Goal: Task Accomplishment & Management: Manage account settings

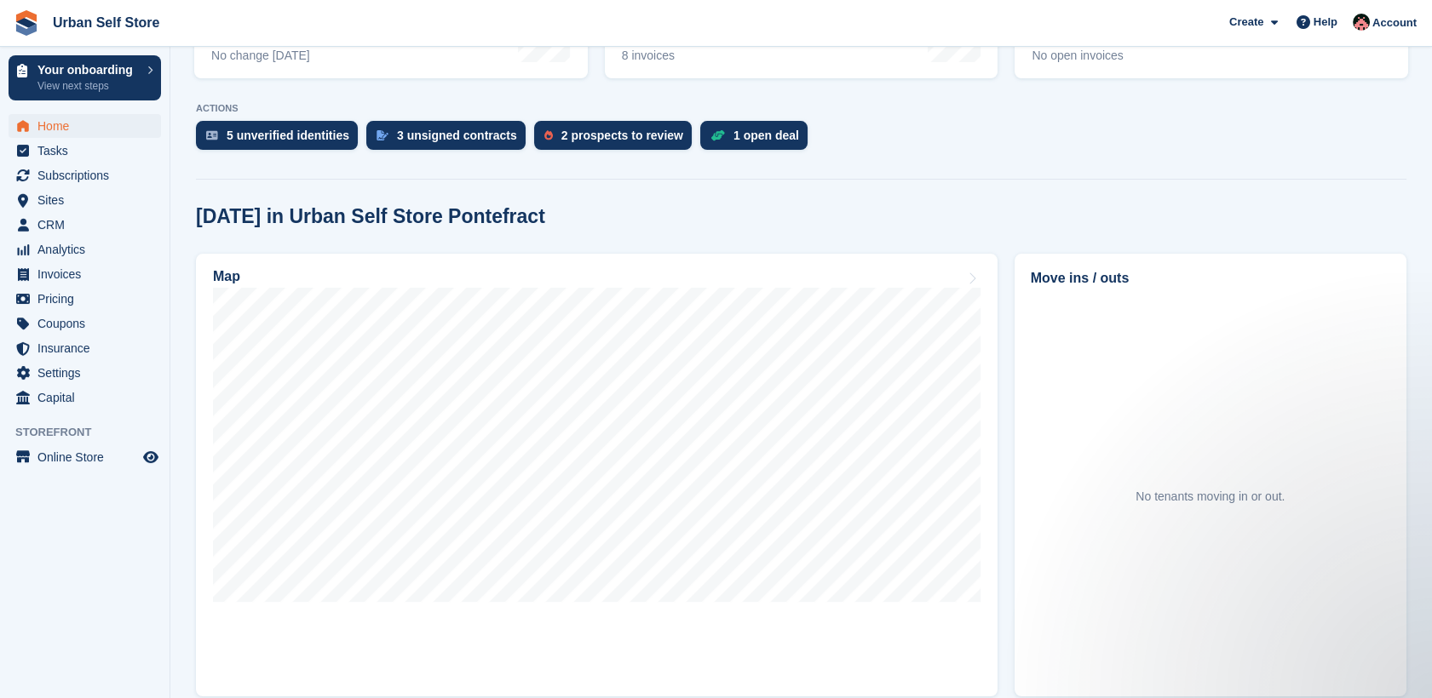
scroll to position [354, 0]
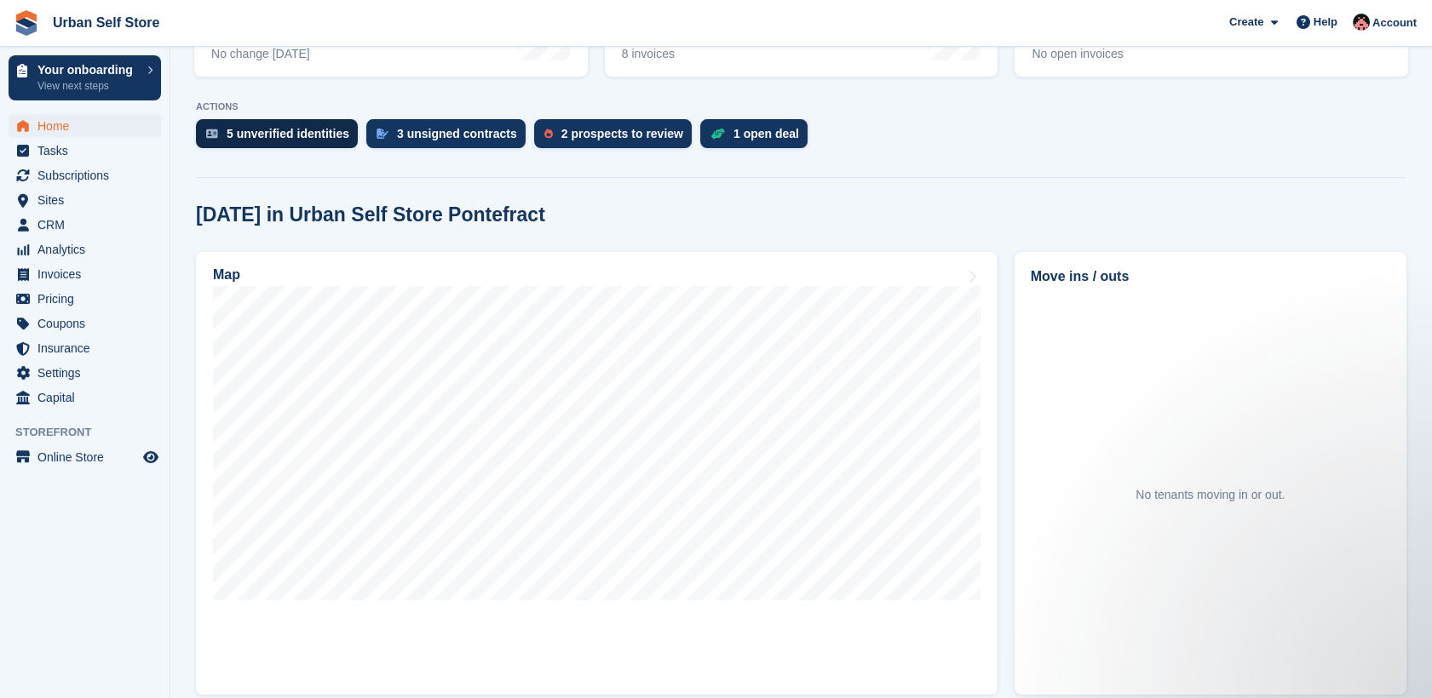
click at [244, 133] on div "5 unverified identities" at bounding box center [288, 134] width 123 height 14
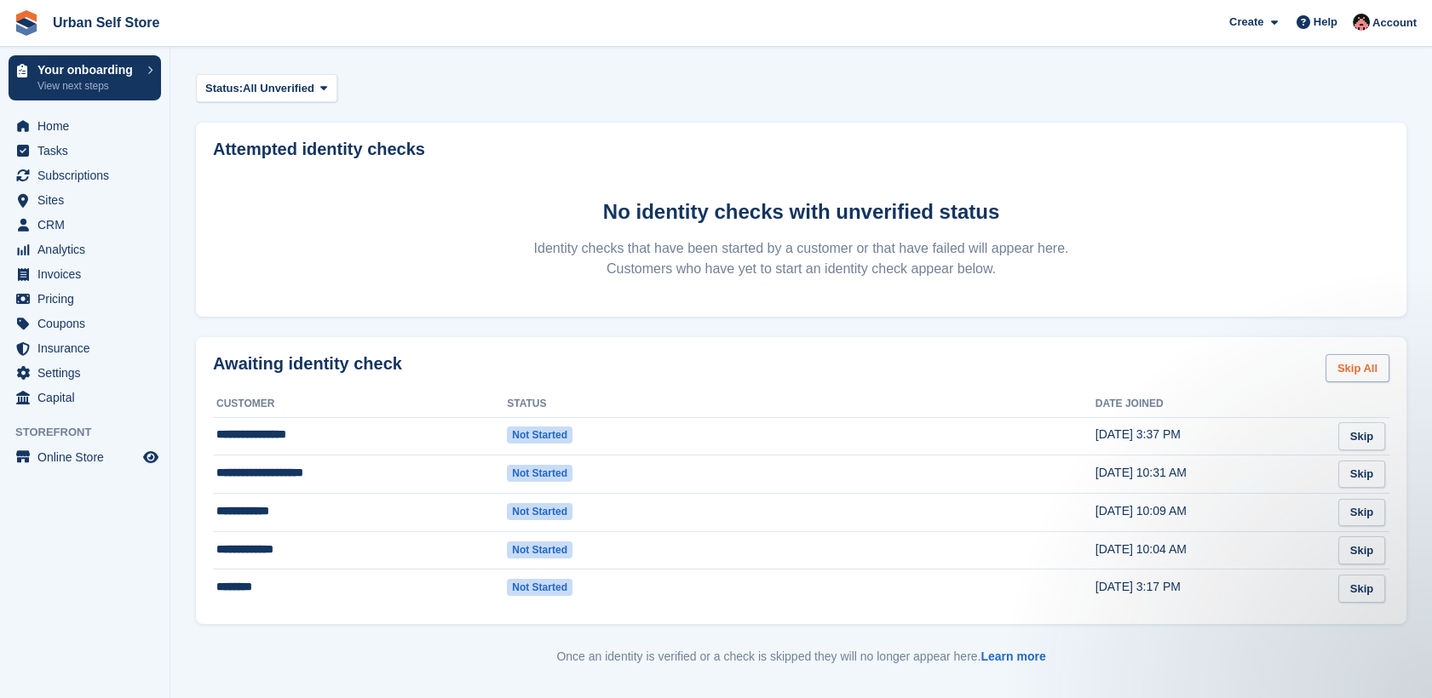
scroll to position [72, 0]
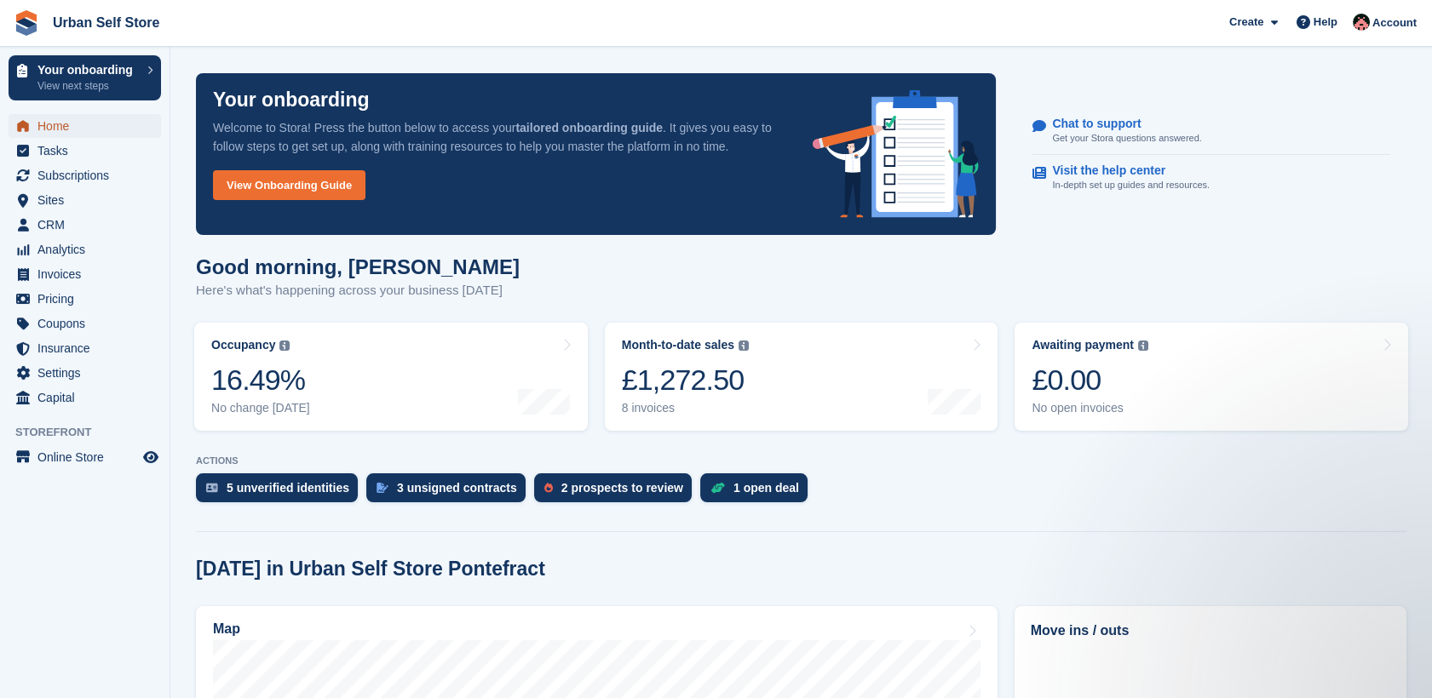
click at [37, 125] on span "Home" at bounding box center [88, 126] width 102 height 24
